Goal: Find specific page/section: Find specific page/section

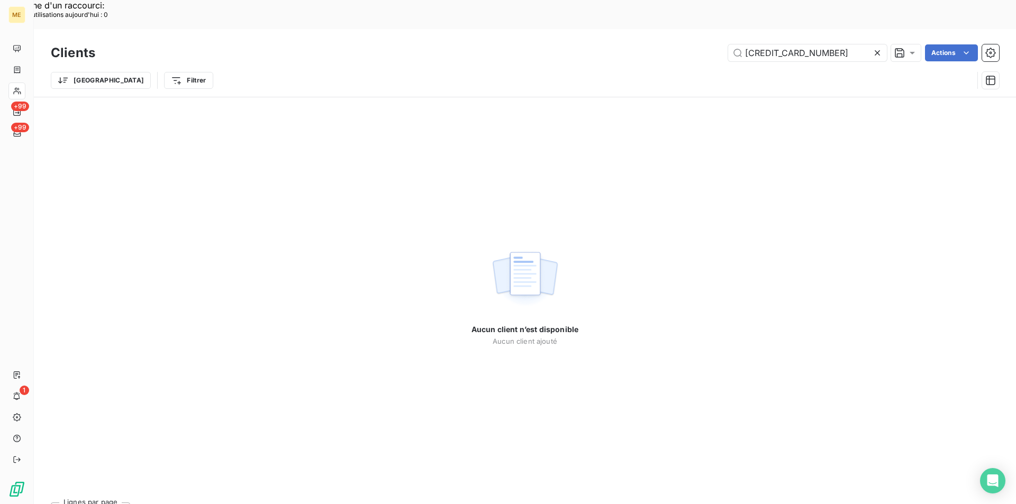
drag, startPoint x: 826, startPoint y: 22, endPoint x: 561, endPoint y: 7, distance: 266.0
click at [561, 29] on div "Clients [CREDIT_CARD_NUMBER] Actions Trier Filtrer" at bounding box center [525, 63] width 982 height 68
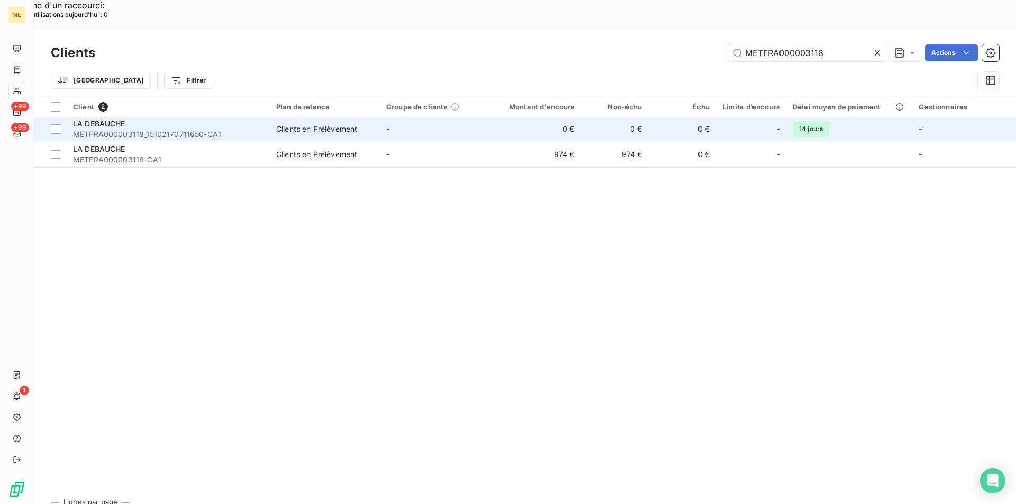
type input "METFRA000003118"
click at [149, 118] on div "LA DEBAUCHE" at bounding box center [168, 123] width 190 height 11
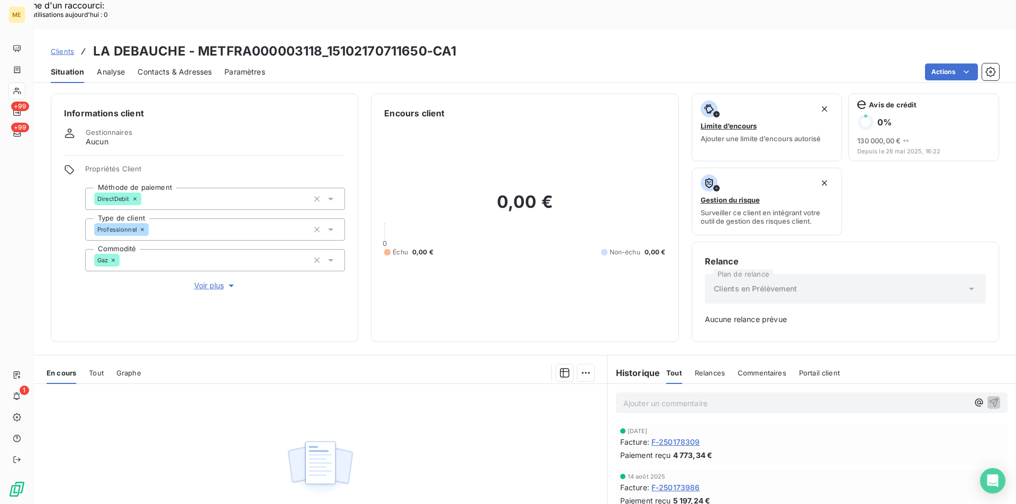
click at [67, 47] on span "Clients" at bounding box center [62, 51] width 23 height 8
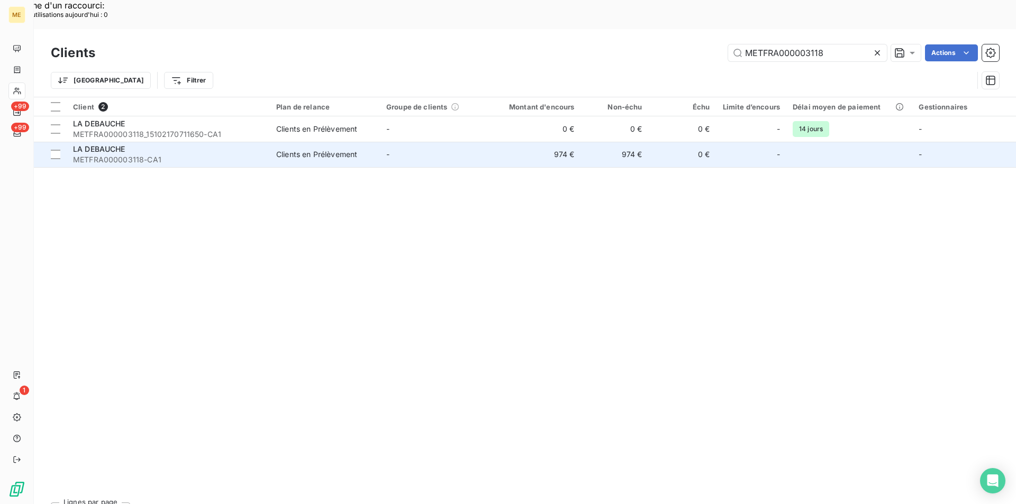
click at [117, 144] on span "LA DEBAUCHE" at bounding box center [99, 148] width 52 height 9
